Goal: Task Accomplishment & Management: Manage account settings

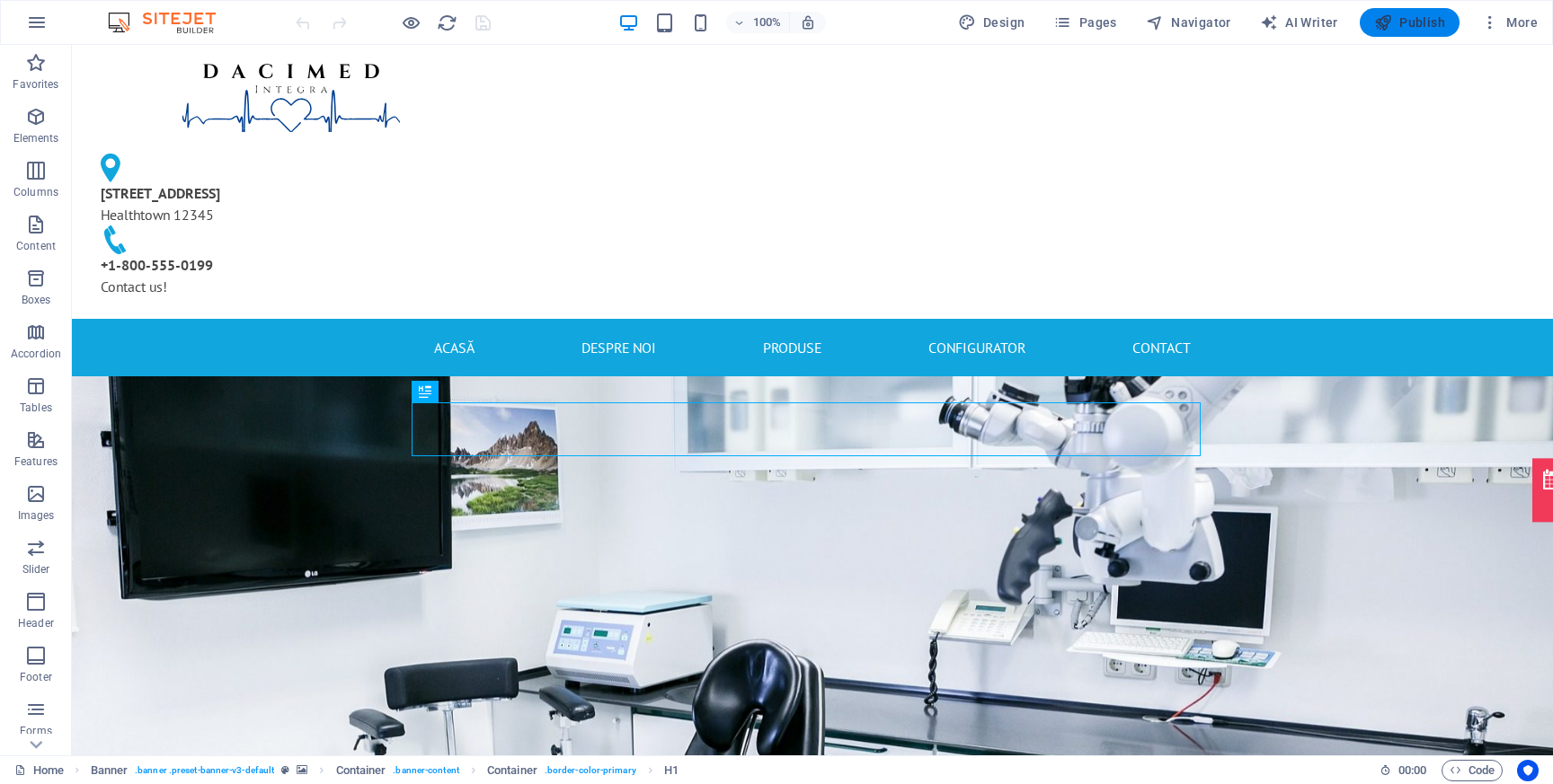
click at [1397, 19] on span "Publish" at bounding box center [1409, 22] width 71 height 18
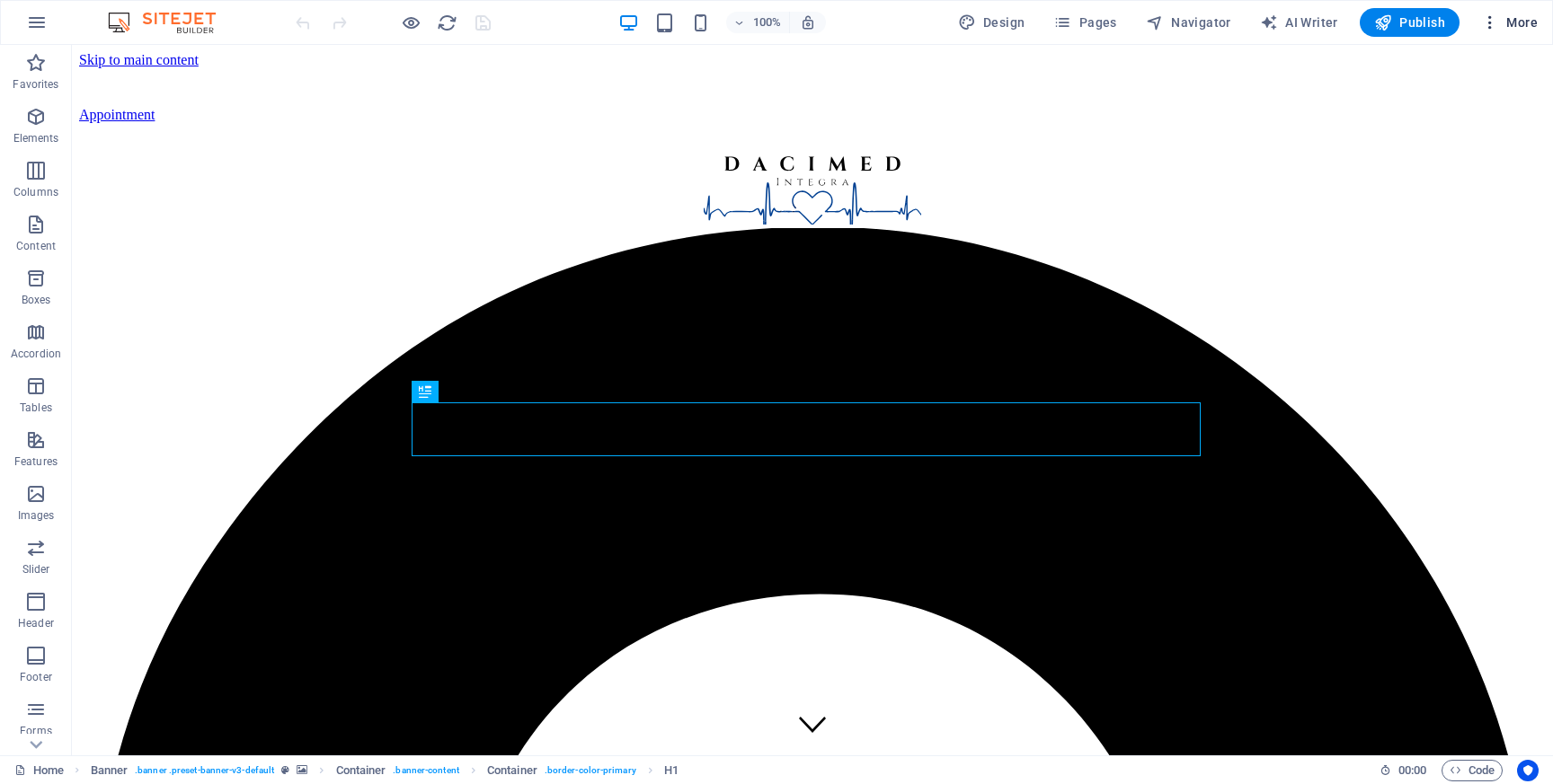
click at [1508, 20] on span "More" at bounding box center [1508, 22] width 56 height 18
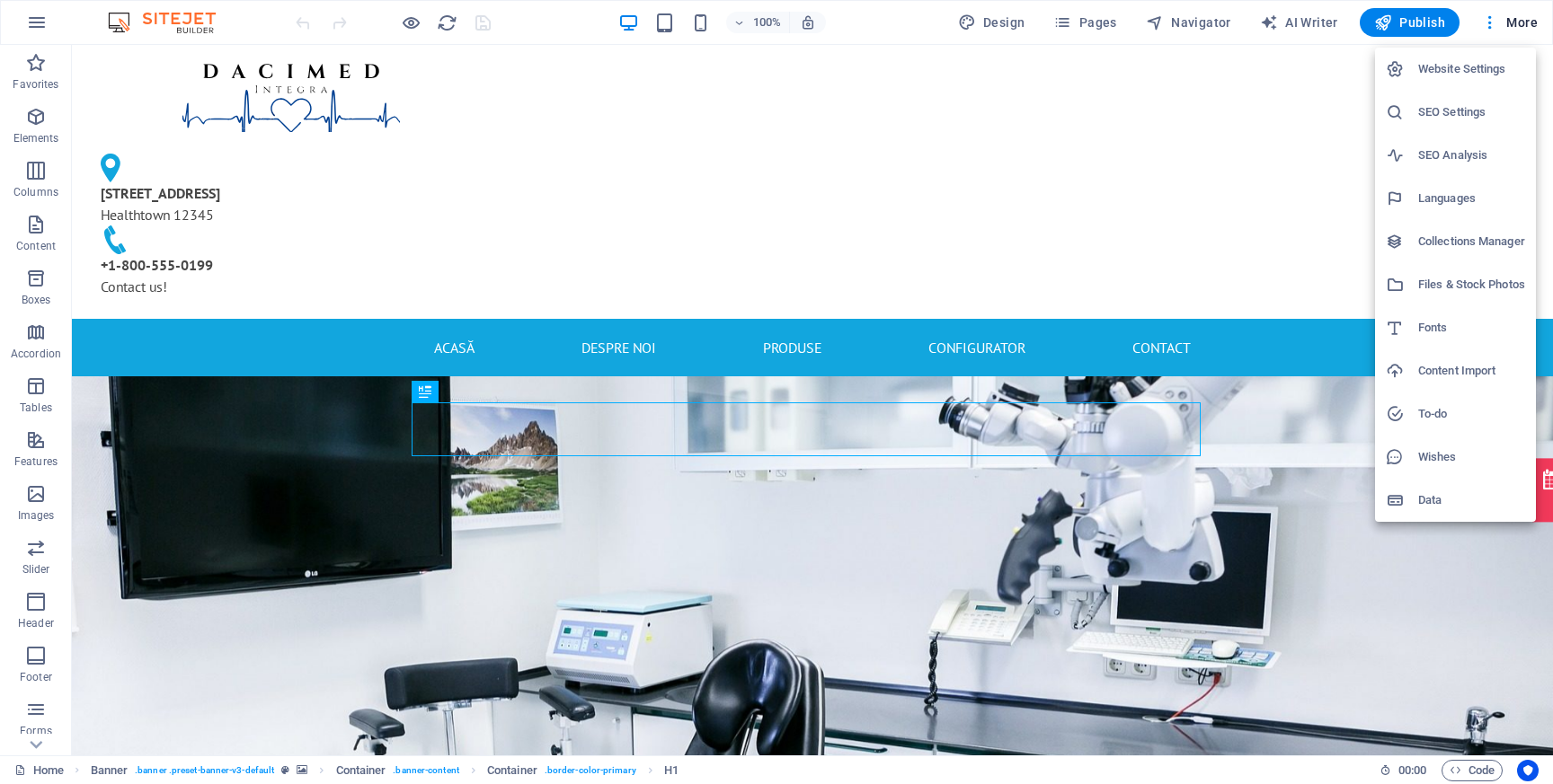
click at [1466, 66] on h6 "Website Settings" at bounding box center [1472, 69] width 107 height 21
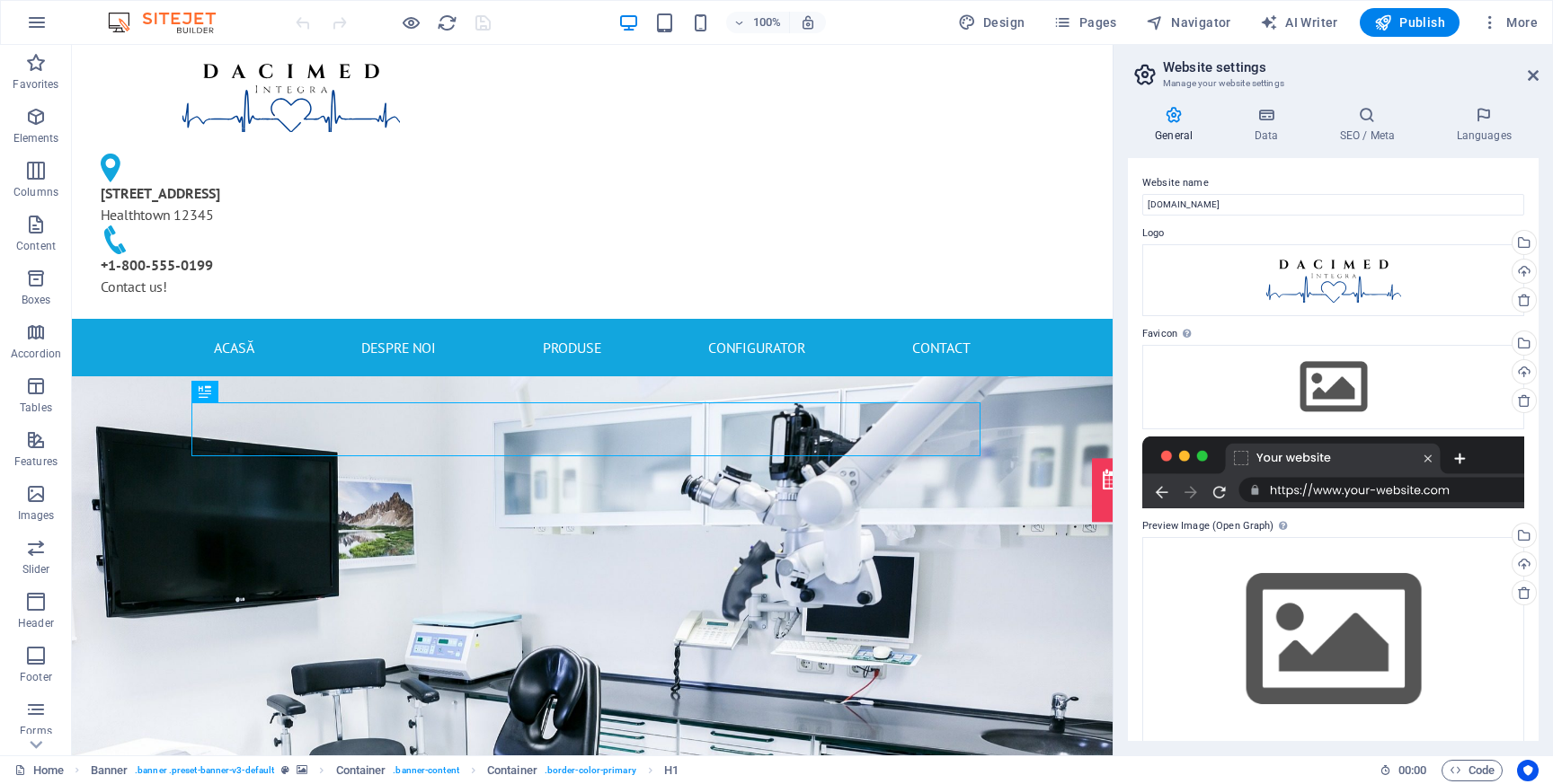
click at [1266, 90] on h3 "Manage your website settings" at bounding box center [1332, 83] width 339 height 16
click at [1264, 115] on icon at bounding box center [1265, 114] width 79 height 18
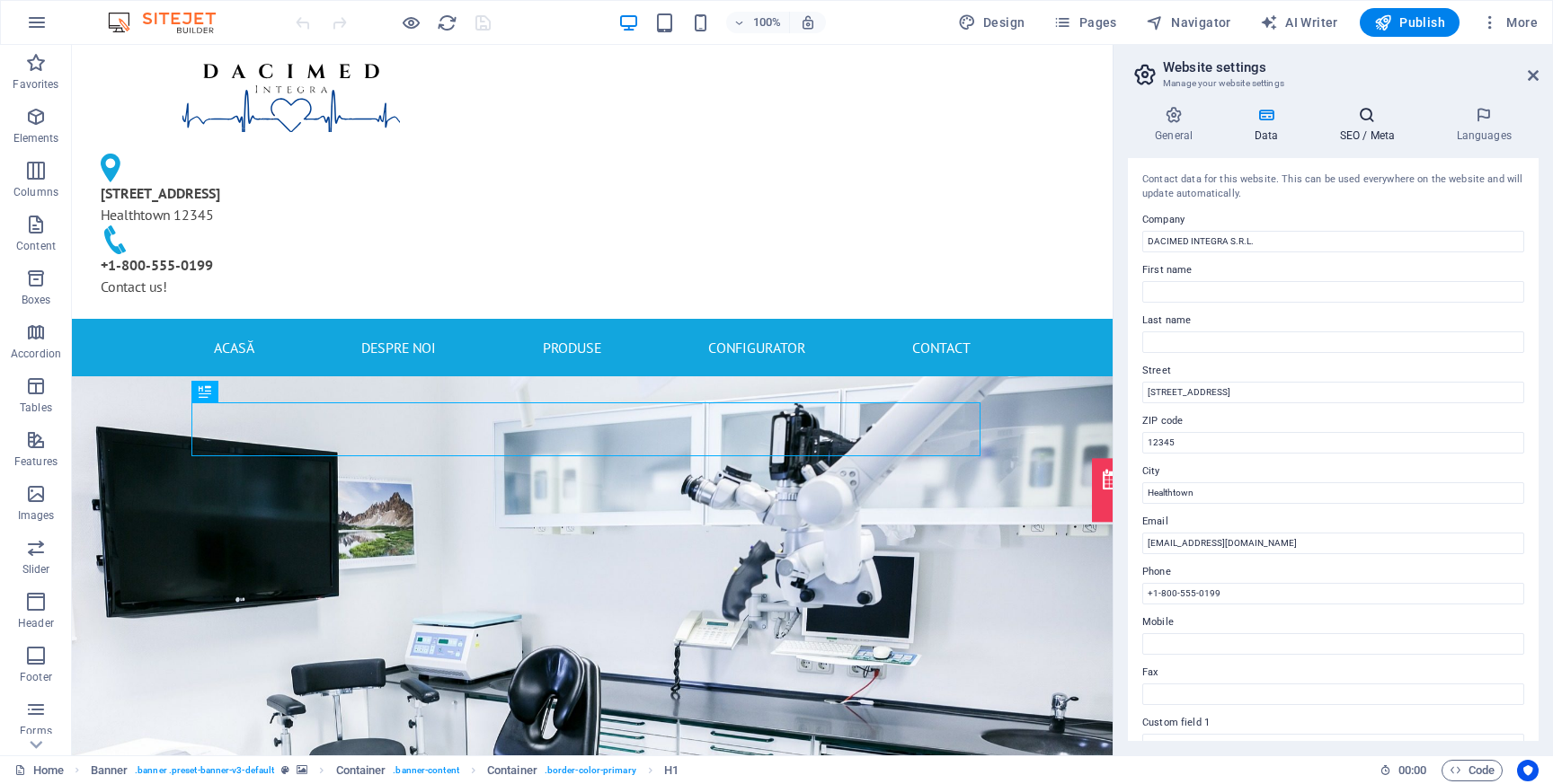
click at [1362, 121] on icon at bounding box center [1366, 114] width 110 height 18
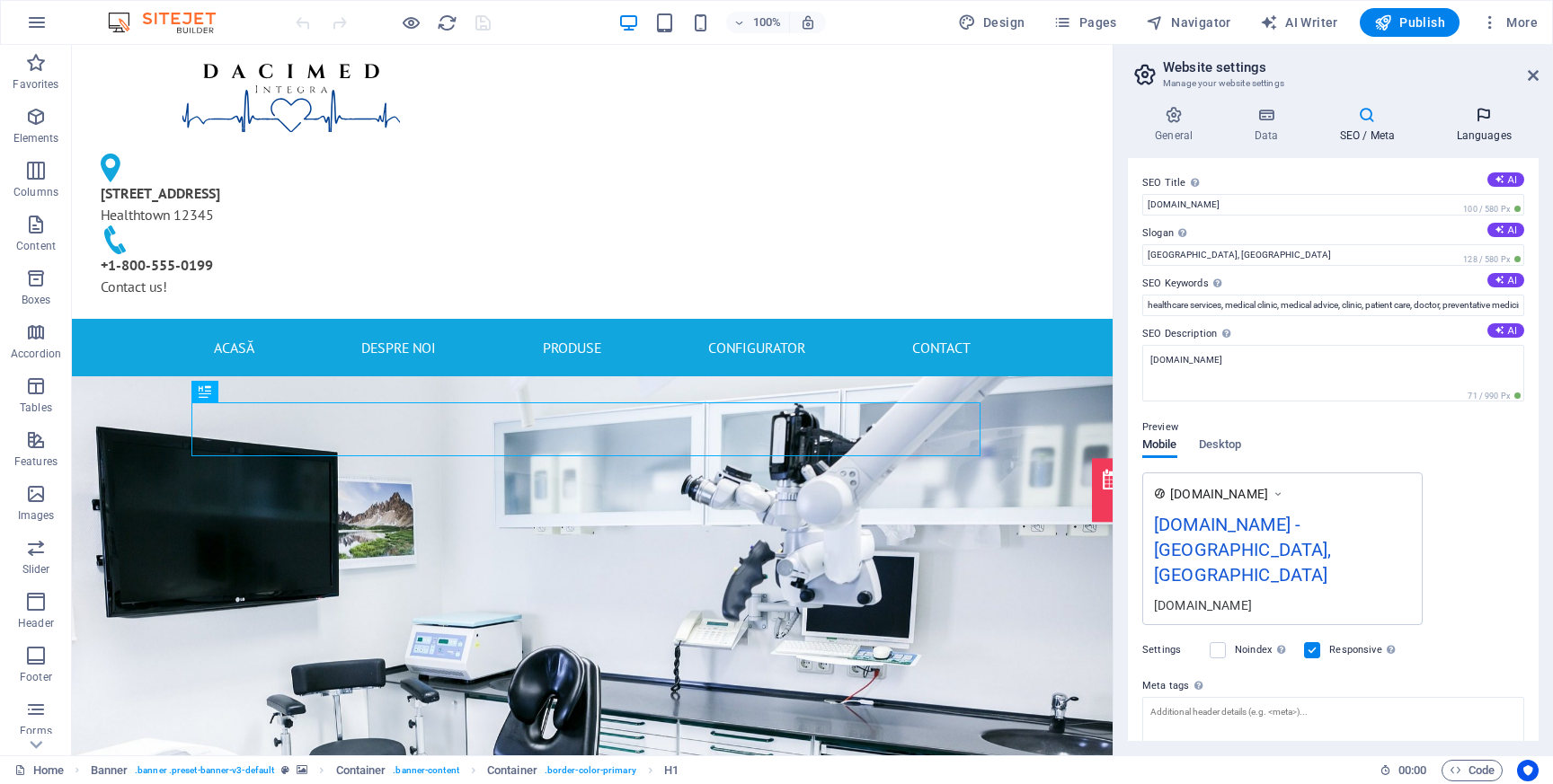
click at [1448, 120] on icon at bounding box center [1483, 114] width 110 height 18
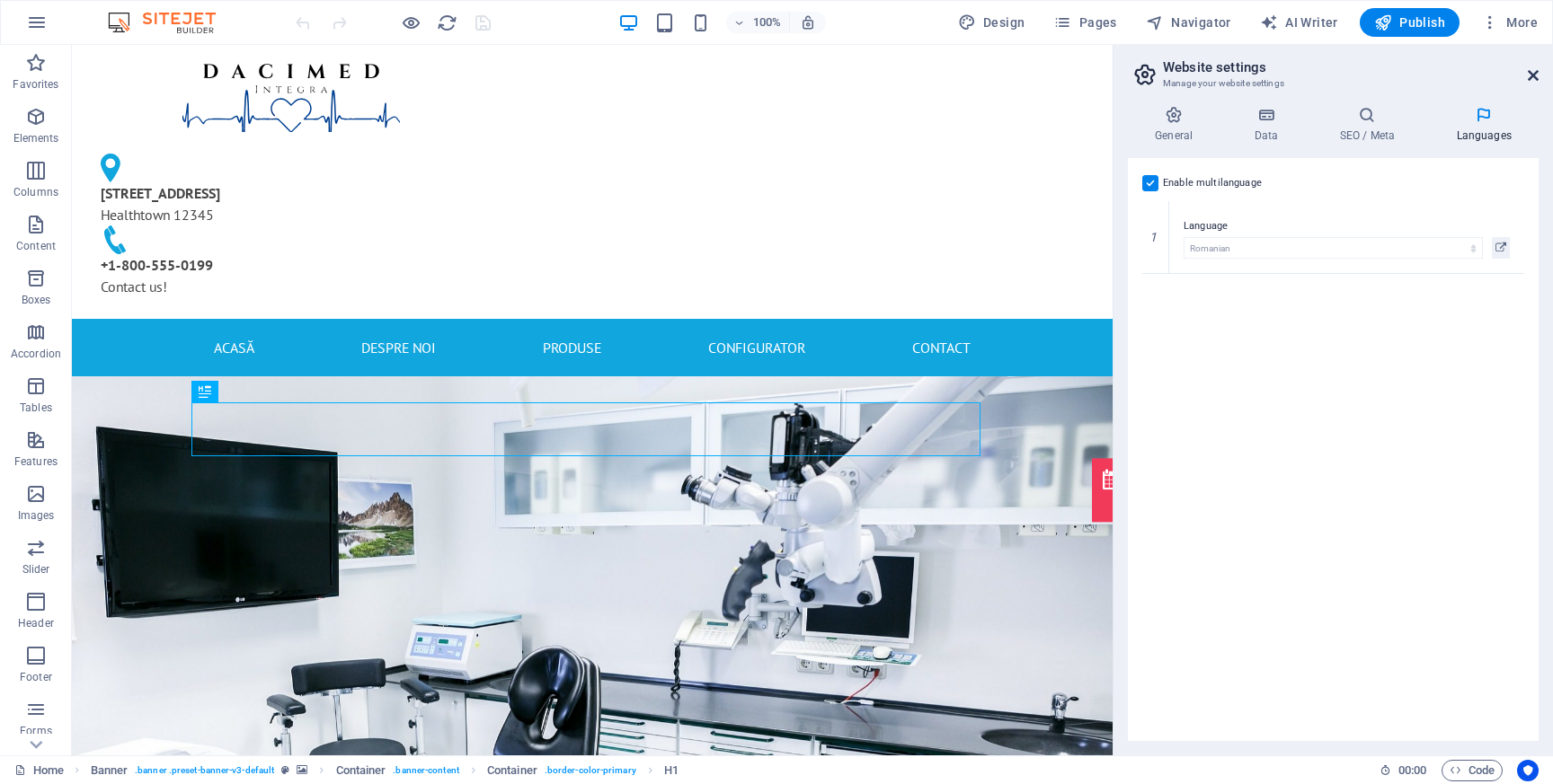
click at [1536, 68] on icon at bounding box center [1533, 75] width 11 height 15
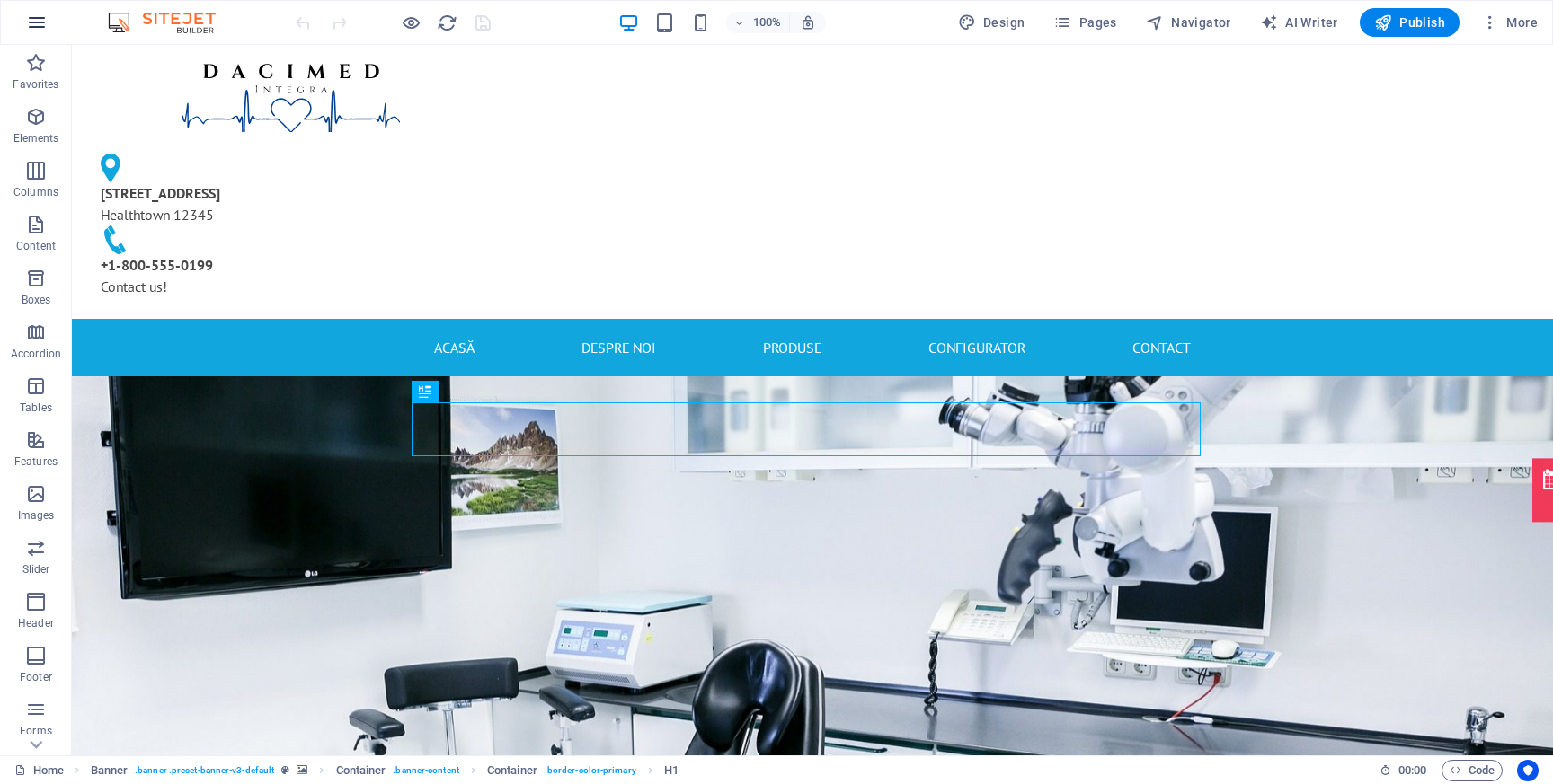
click at [32, 25] on icon "button" at bounding box center [37, 22] width 21 height 21
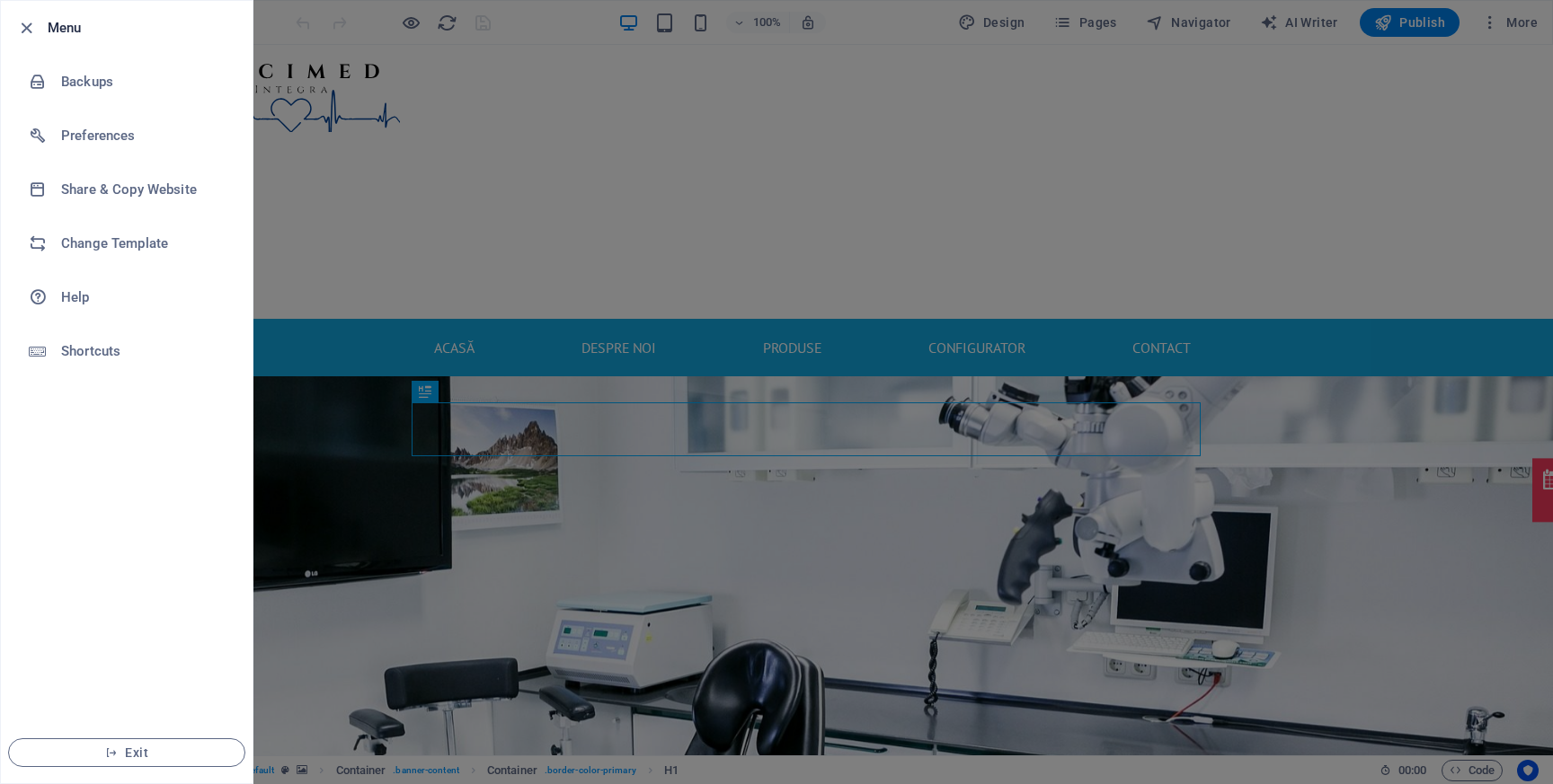
click at [318, 54] on div at bounding box center [776, 392] width 1553 height 784
